Goal: Information Seeking & Learning: Learn about a topic

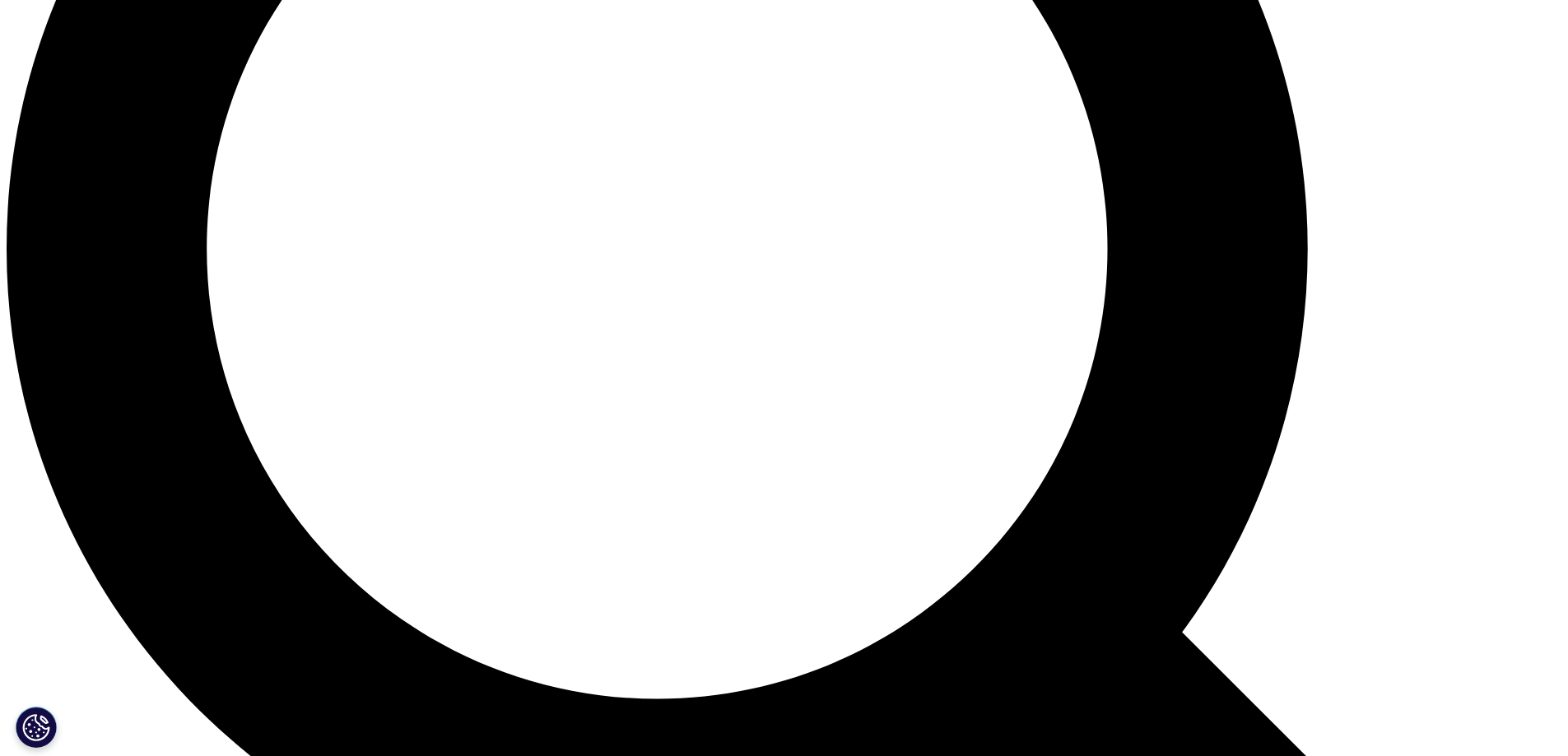
scroll to position [1729, 0]
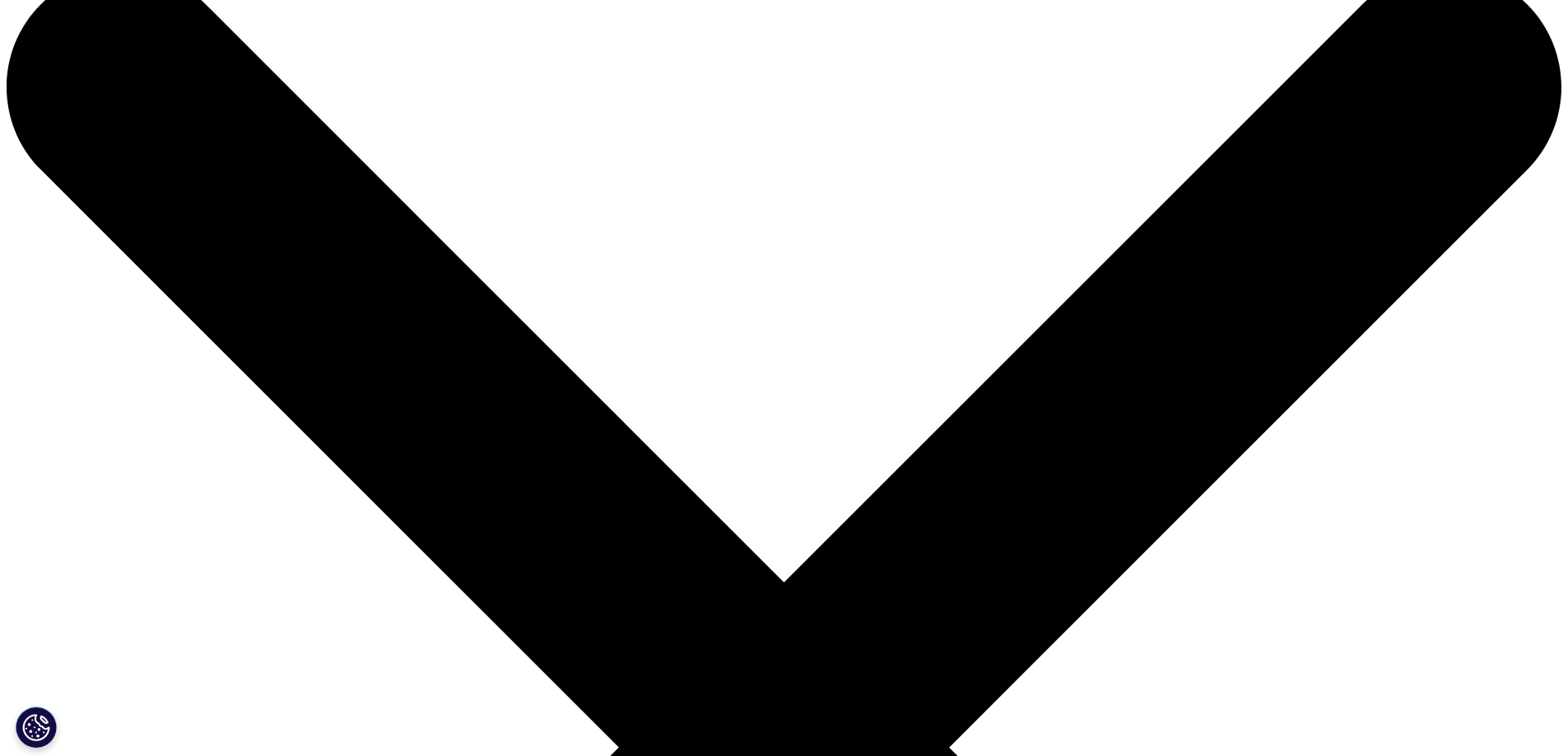
scroll to position [83, 0]
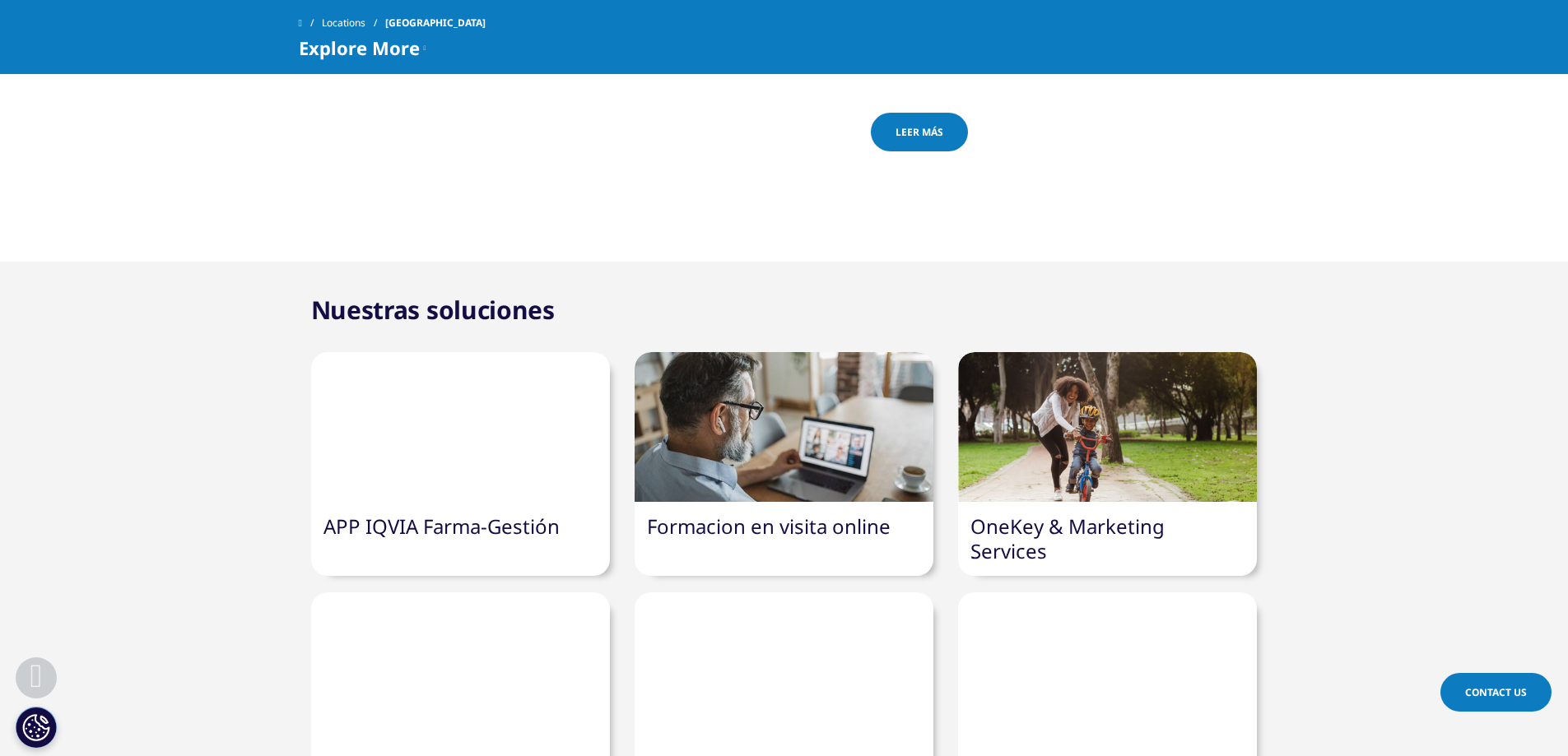
scroll to position [696, 0]
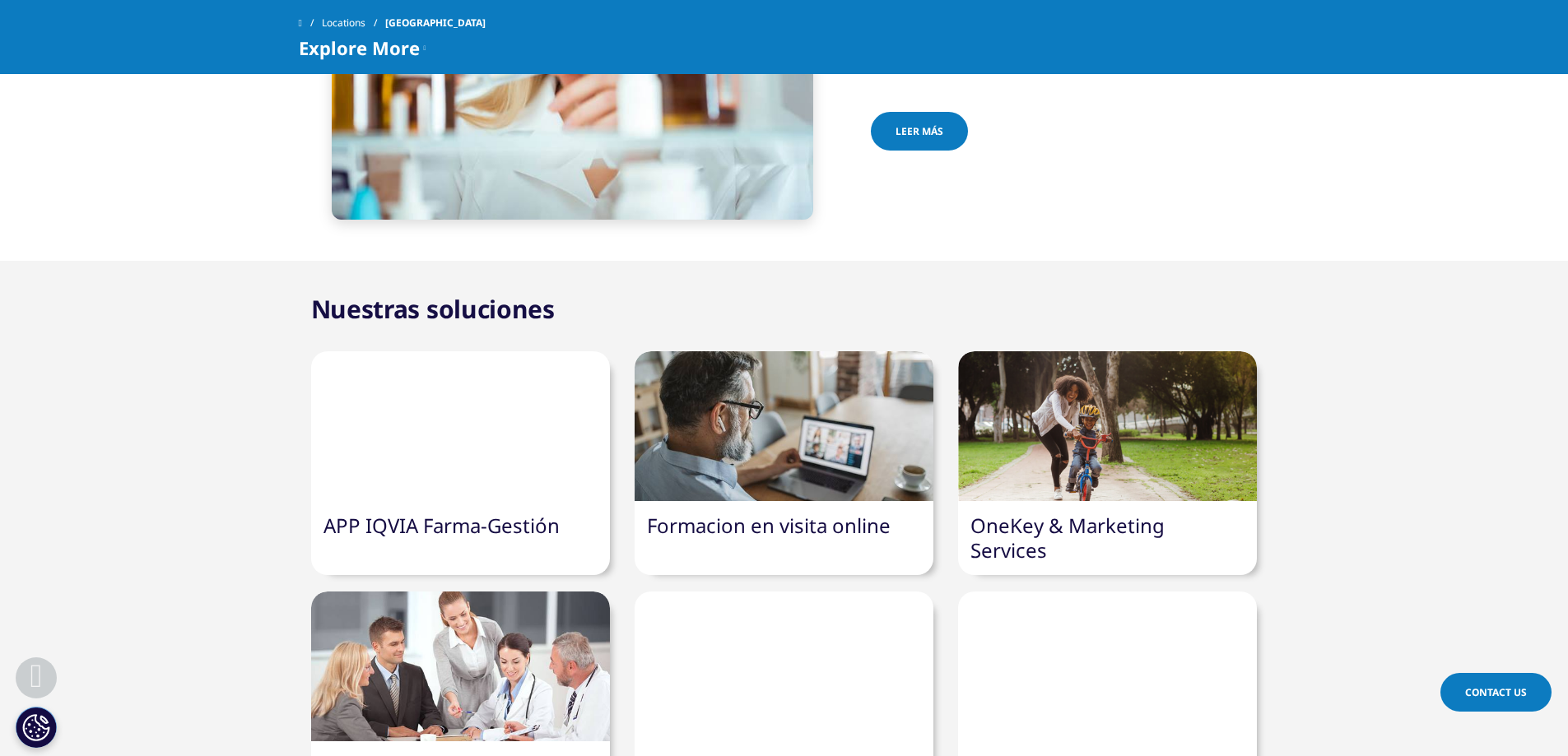
click at [933, 127] on span "Leer más" at bounding box center [919, 131] width 47 height 14
